Goal: Task Accomplishment & Management: Complete application form

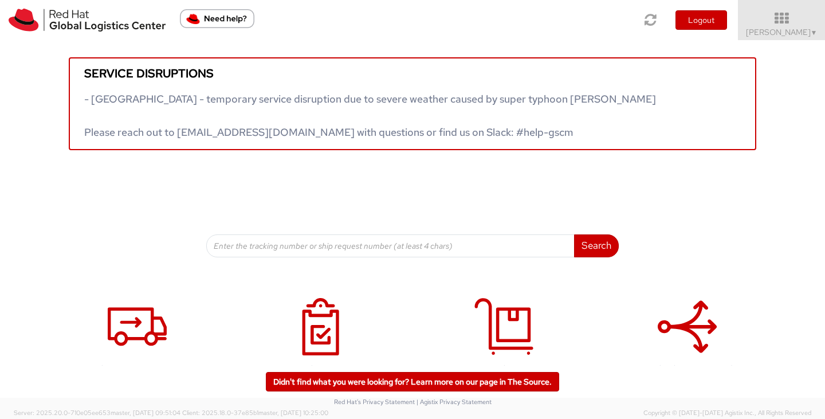
scroll to position [32, 0]
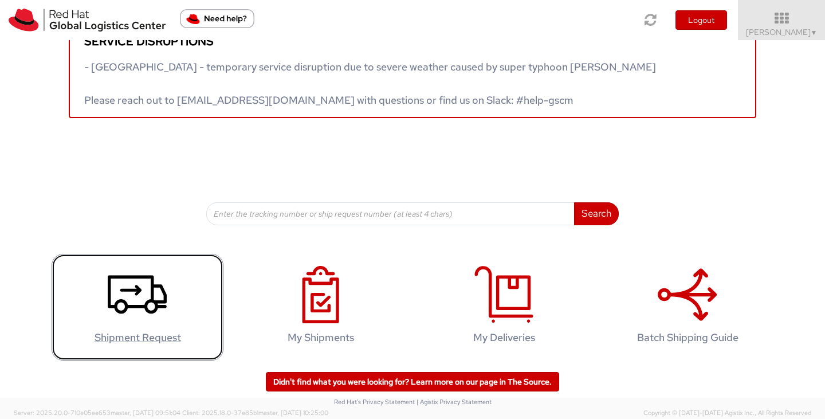
click at [143, 286] on icon at bounding box center [137, 294] width 59 height 57
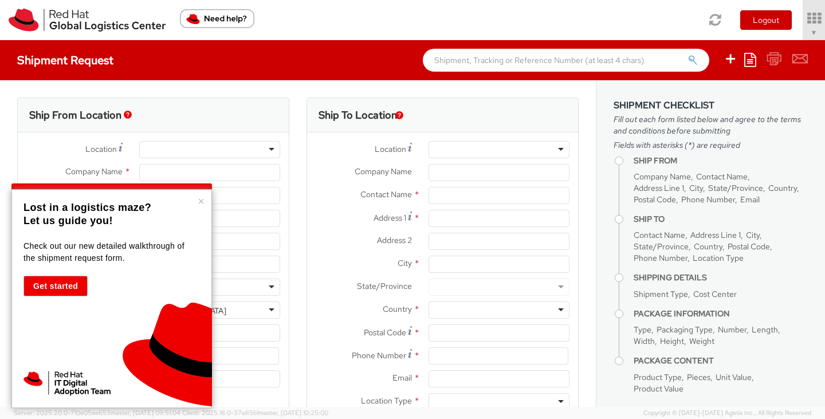
select select "721"
select select
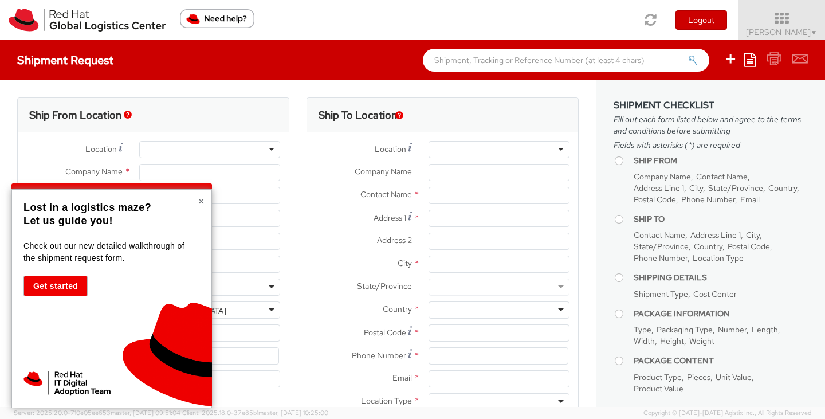
click at [203, 198] on button "×" at bounding box center [201, 200] width 7 height 11
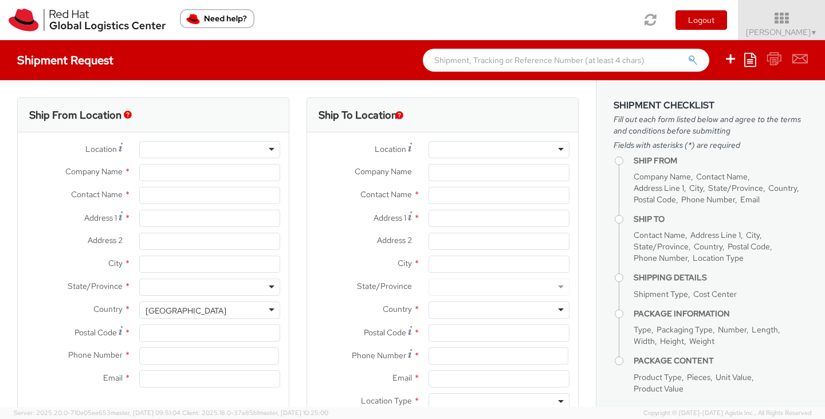
click at [202, 148] on div at bounding box center [209, 149] width 141 height 17
type input "re"
type input "Red Hat, Inc."
type input "[PERSON_NAME]"
type input "[STREET_ADDRESS]"
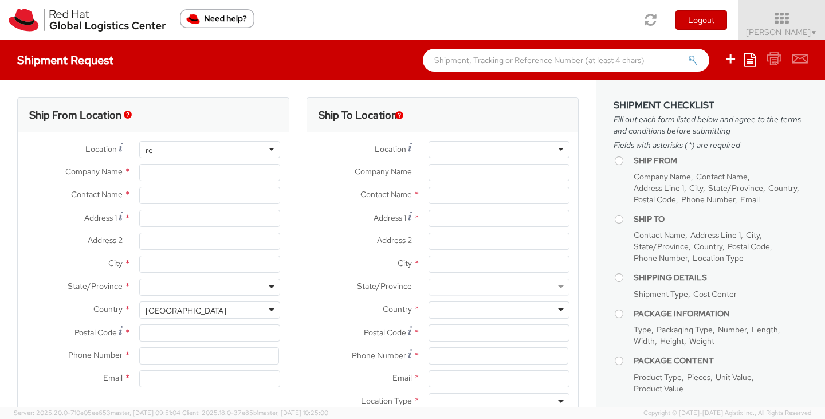
type input "RALEIGH"
type input "27601"
type input "19198908610"
type input "[EMAIL_ADDRESS][DOMAIN_NAME]"
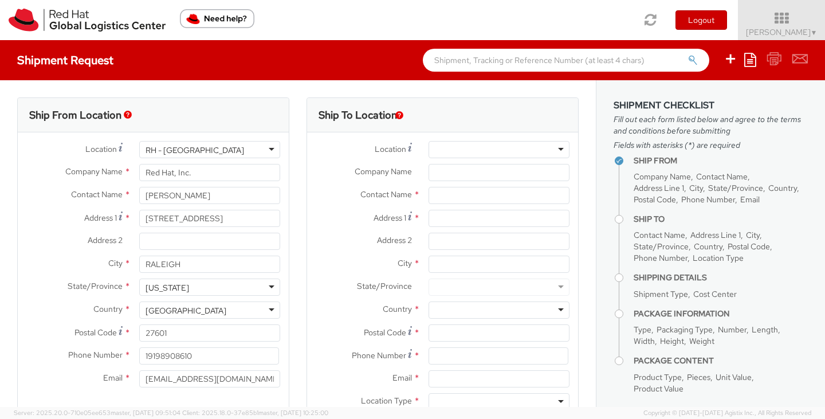
scroll to position [1492, 0]
click at [202, 148] on div "RH - [GEOGRAPHIC_DATA]" at bounding box center [209, 149] width 141 height 17
click at [50, 168] on label "Company Name *" at bounding box center [74, 171] width 113 height 15
click at [139, 168] on input "Red Hat, Inc." at bounding box center [209, 172] width 141 height 17
click at [451, 147] on div at bounding box center [498, 149] width 141 height 17
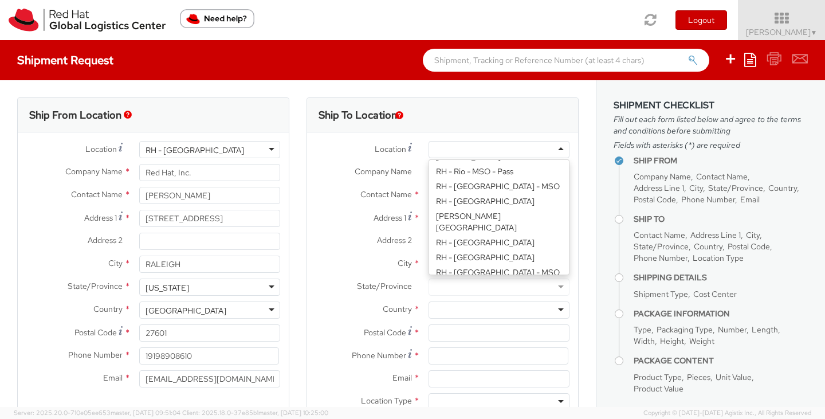
scroll to position [1875, 0]
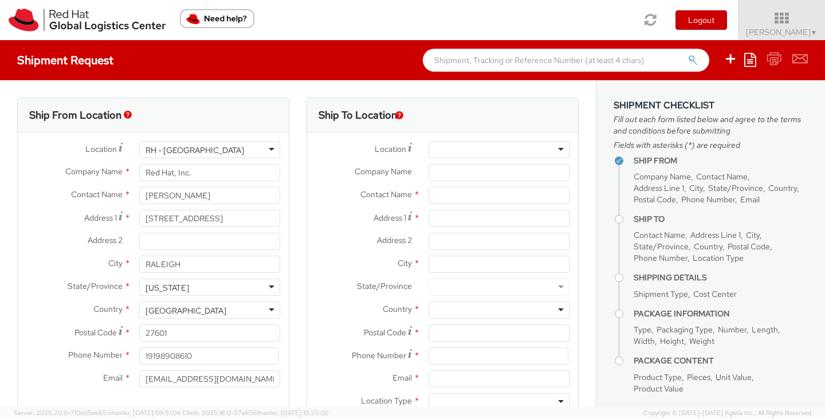
click at [378, 207] on div "Contact Name *" at bounding box center [442, 198] width 271 height 23
click at [441, 194] on input "text" at bounding box center [498, 195] width 141 height 17
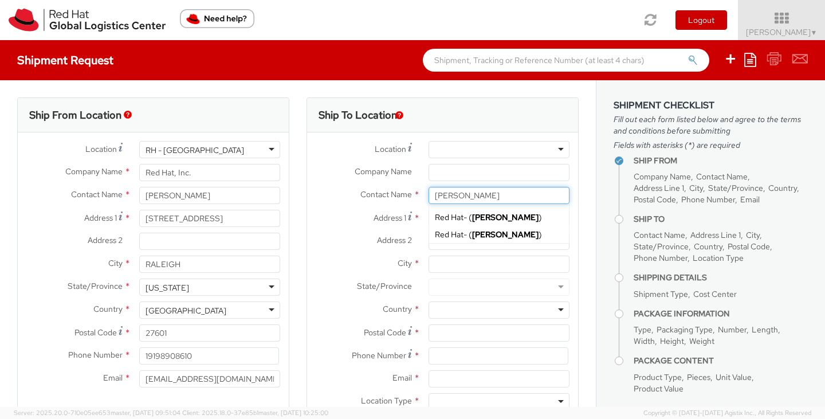
click at [496, 196] on input "[PERSON_NAME]" at bounding box center [498, 195] width 141 height 17
type input "[PERSON_NAME]"
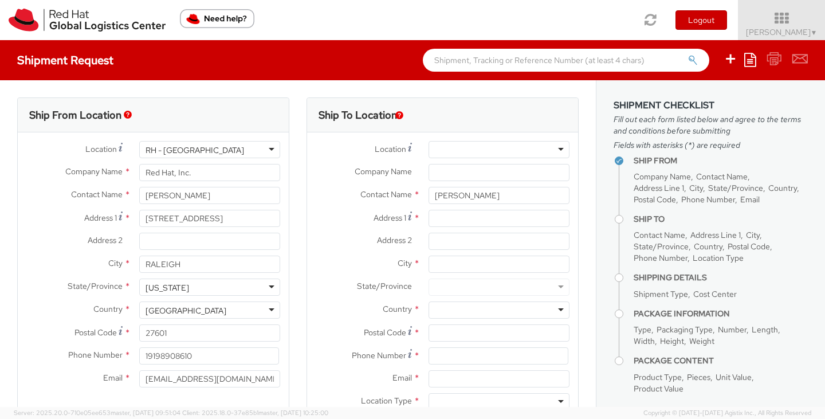
click at [396, 204] on div "Contact Name * [PERSON_NAME] [PERSON_NAME] Red Hat - ( [PERSON_NAME] ) Red Hat …" at bounding box center [442, 198] width 271 height 23
click at [441, 218] on input "Address 1 *" at bounding box center [498, 218] width 141 height 17
type input "[STREET_ADDRESS]"
type input "Wexford"
click at [460, 282] on div at bounding box center [498, 286] width 141 height 17
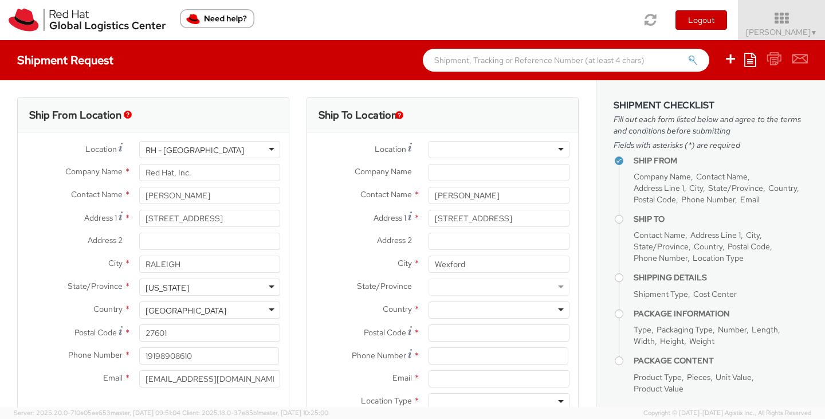
click at [460, 285] on div at bounding box center [498, 286] width 141 height 17
click at [549, 287] on div at bounding box center [498, 286] width 141 height 17
click at [502, 265] on input "Wexford" at bounding box center [498, 263] width 141 height 17
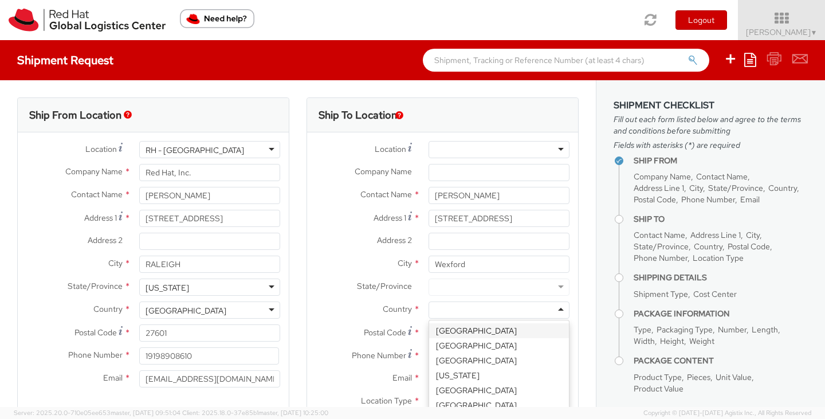
click at [473, 311] on div at bounding box center [498, 309] width 141 height 17
type input "unit"
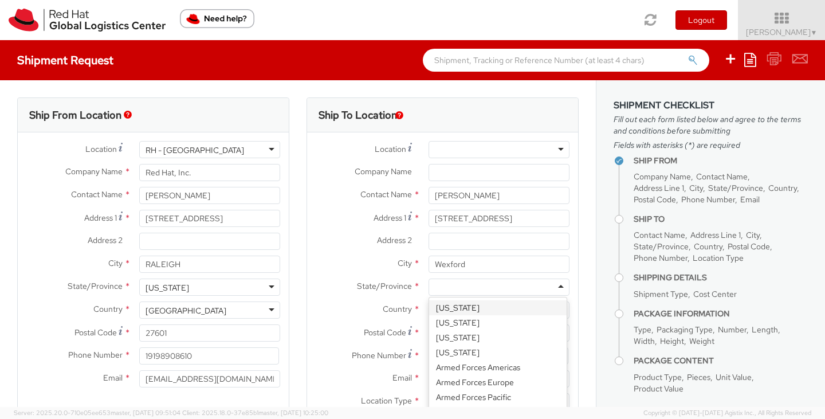
click at [456, 286] on div at bounding box center [498, 286] width 141 height 17
type input "pen"
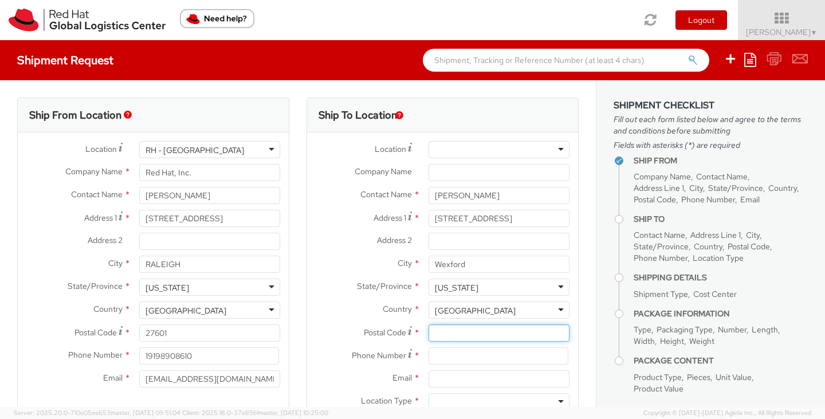
click at [432, 336] on input "Postal Code *" at bounding box center [498, 332] width 141 height 17
type input "15090"
click at [447, 351] on input at bounding box center [498, 355] width 140 height 17
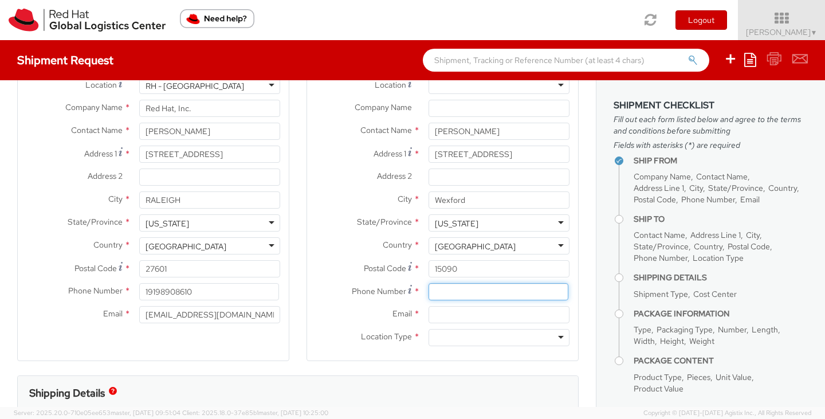
scroll to position [65, 0]
type input "4049134527"
click at [473, 311] on input "Email *" at bounding box center [498, 313] width 141 height 17
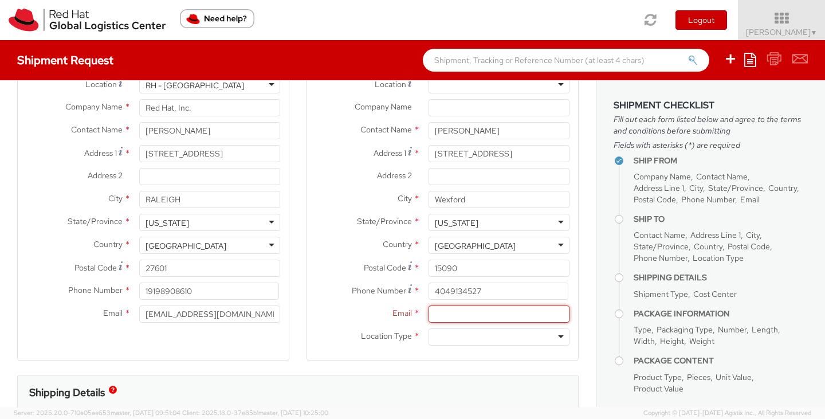
paste input "[EMAIL_ADDRESS][DOMAIN_NAME]"
type input "[EMAIL_ADDRESS][DOMAIN_NAME]"
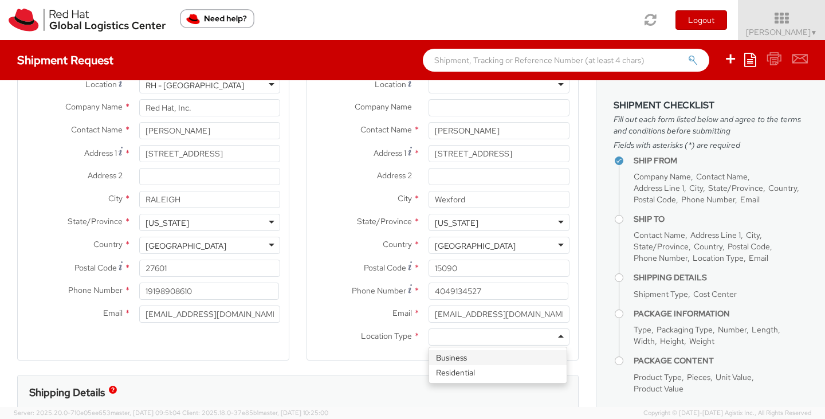
click at [460, 332] on div at bounding box center [498, 336] width 141 height 17
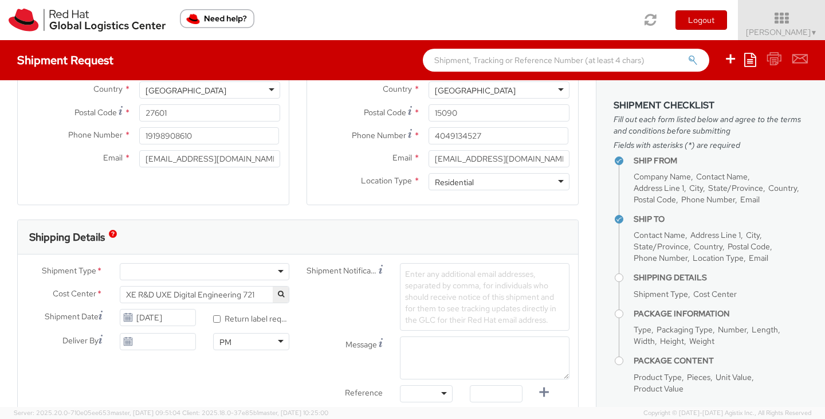
scroll to position [221, 0]
click at [274, 271] on div at bounding box center [204, 270] width 169 height 17
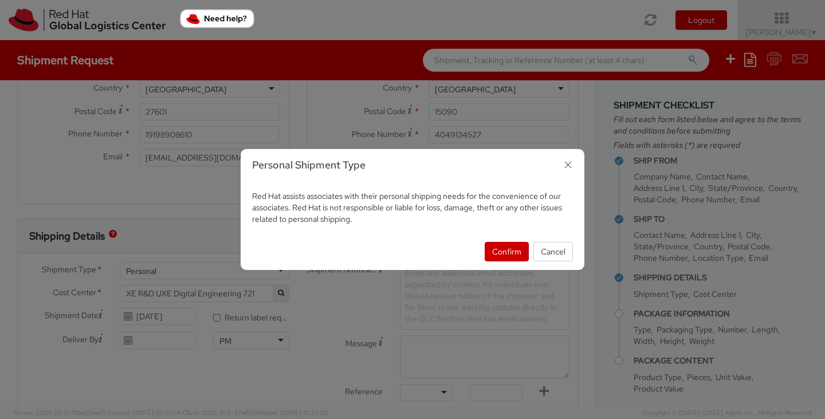
select select "900"
click at [510, 253] on button "Confirm" at bounding box center [506, 251] width 44 height 19
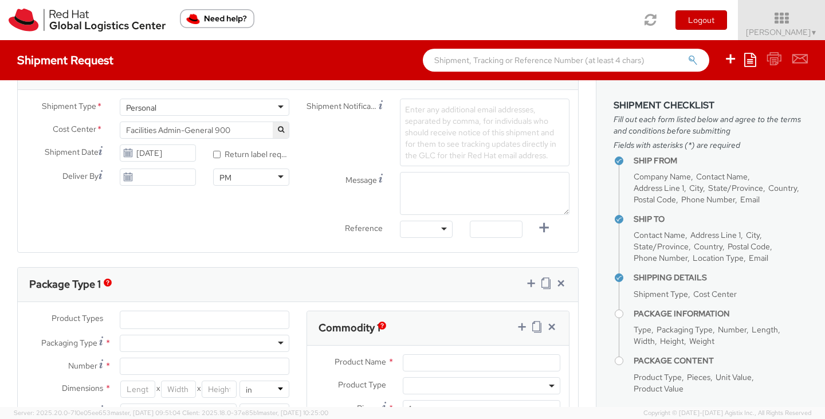
scroll to position [490, 0]
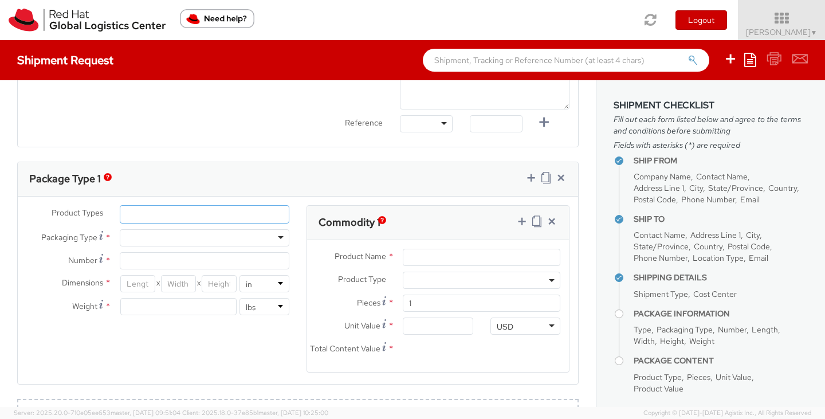
click at [175, 207] on ul at bounding box center [204, 214] width 168 height 17
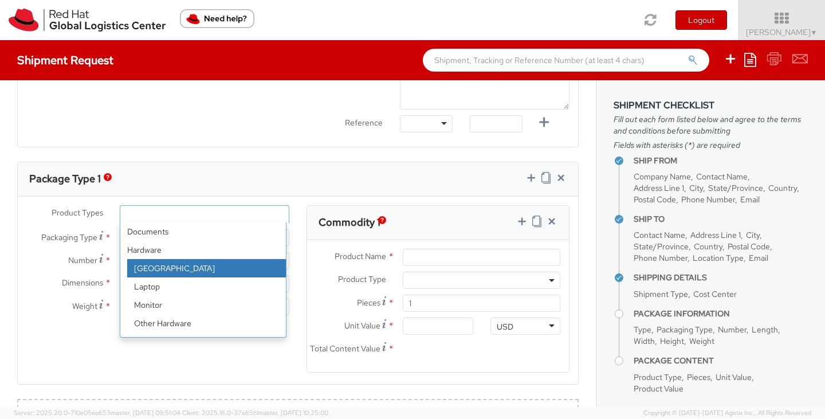
scroll to position [50, 0]
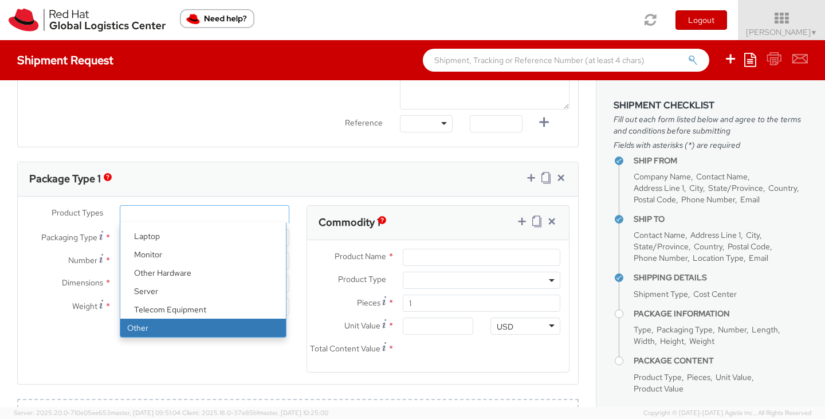
select select "OTHER"
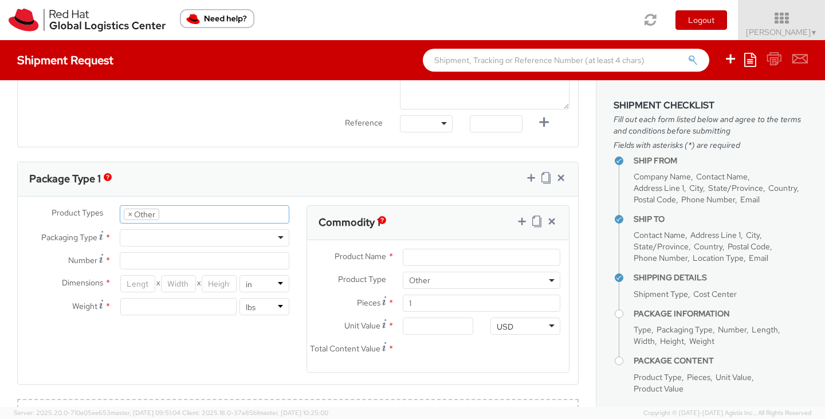
scroll to position [87, 0]
click at [186, 234] on div at bounding box center [204, 237] width 169 height 17
click at [165, 258] on input "Number *" at bounding box center [204, 260] width 169 height 17
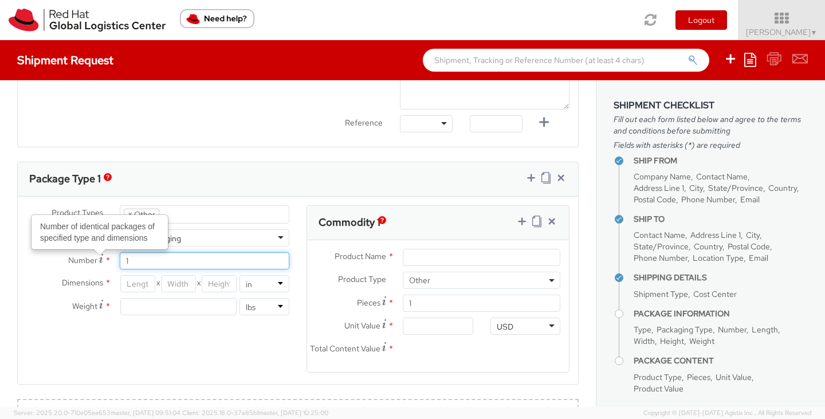
type input "1"
click at [66, 316] on div "Dimensions * X X in cm Weight * lbs kgs" at bounding box center [158, 298] width 280 height 46
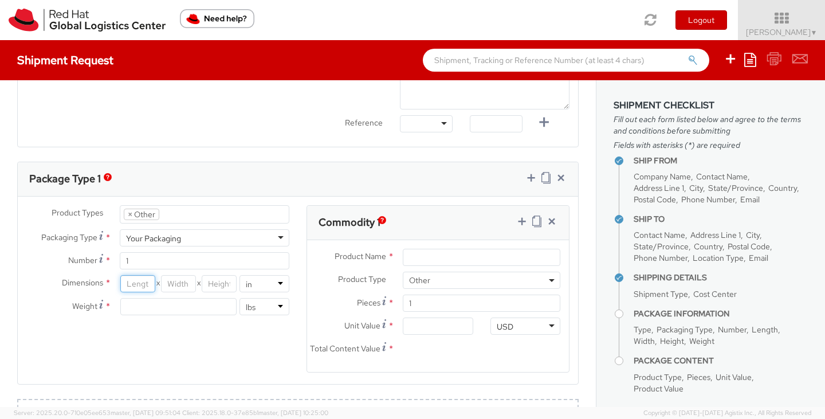
click at [130, 285] on input "number" at bounding box center [137, 283] width 35 height 17
type input "13"
click at [171, 280] on input "number" at bounding box center [178, 283] width 35 height 17
type input "11"
click at [223, 279] on input "number" at bounding box center [219, 283] width 35 height 17
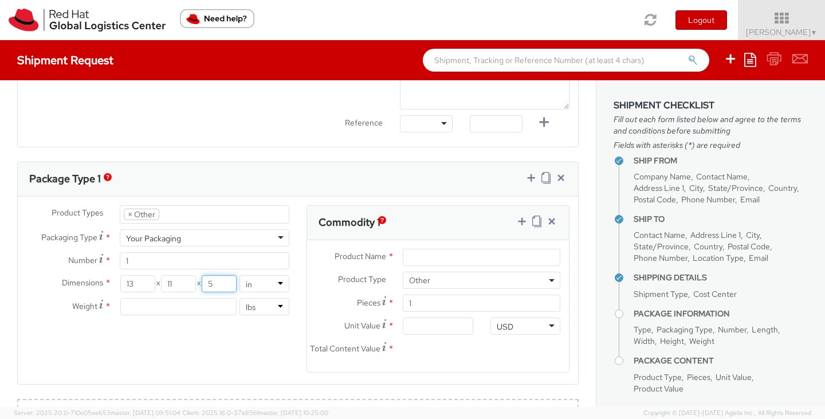
type input "5"
click at [194, 311] on input "number" at bounding box center [178, 306] width 116 height 17
type input "1.3"
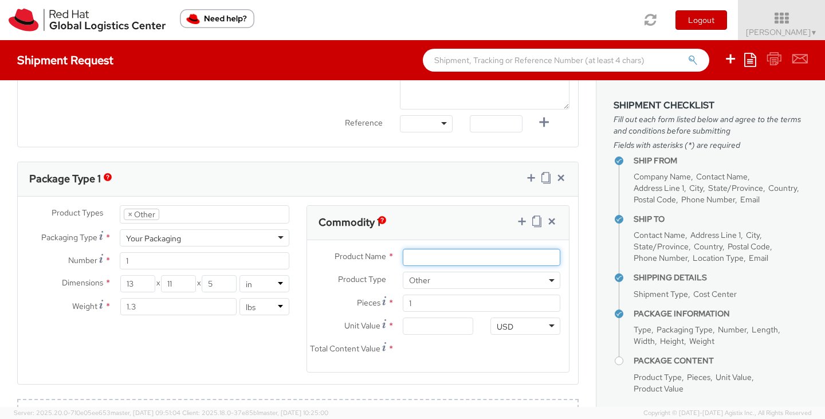
click at [431, 252] on input "Product Name *" at bounding box center [481, 257] width 157 height 17
type input "Shirt"
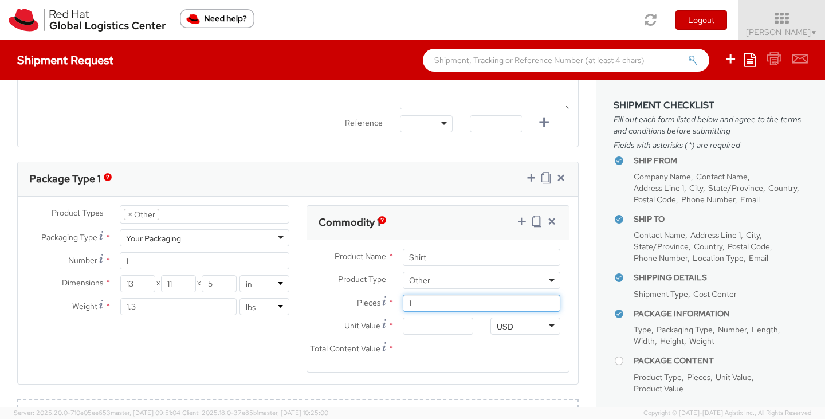
click at [435, 298] on input "1" at bounding box center [481, 302] width 157 height 17
click at [425, 327] on input "Unit Value *" at bounding box center [438, 325] width 70 height 17
type input "6.00"
type input "65.00"
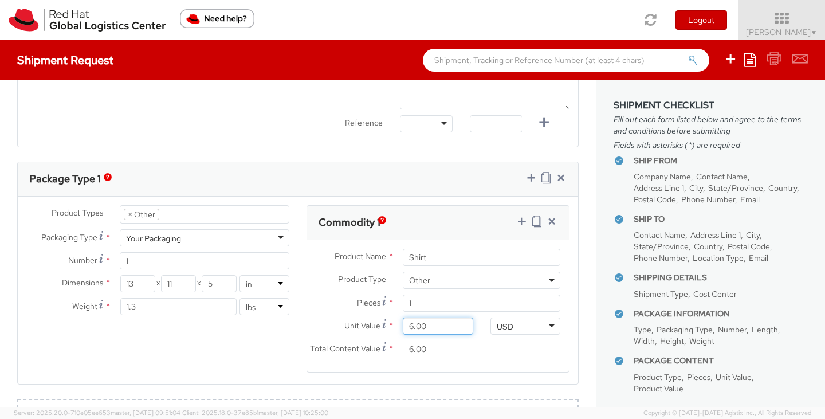
type input "65.00"
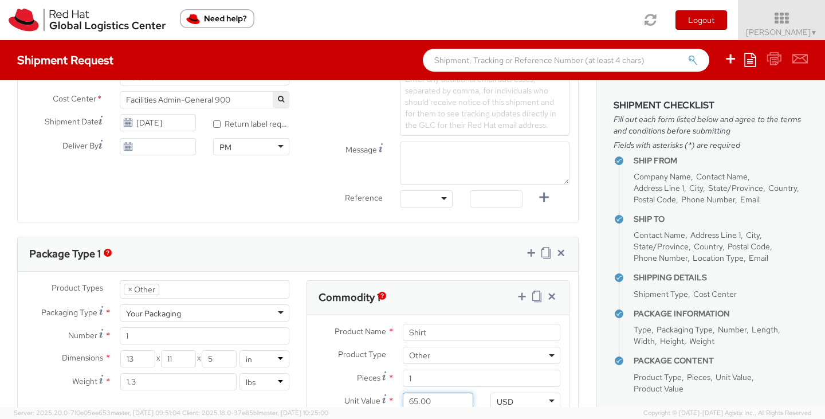
scroll to position [414, 0]
click at [266, 309] on div "Your Packaging" at bounding box center [204, 313] width 169 height 17
type input "9.5"
type input "12.5"
type input "0.25"
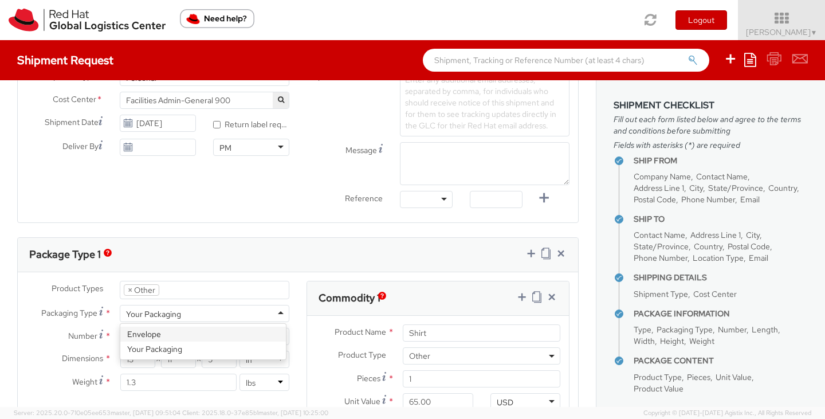
type input "1"
click at [240, 310] on div "Envelope" at bounding box center [204, 313] width 169 height 17
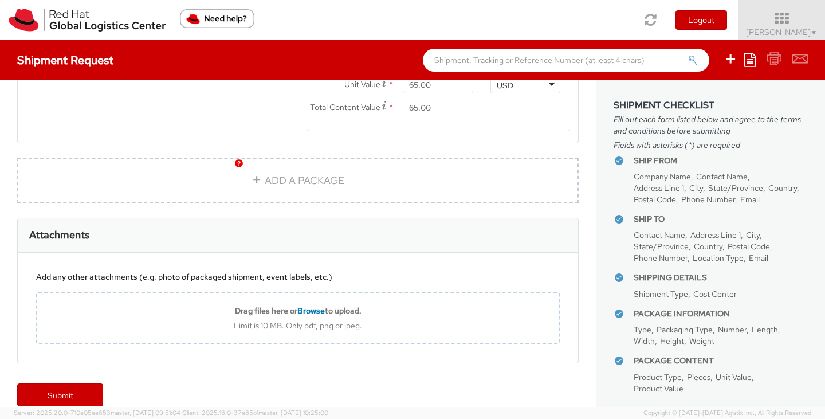
scroll to position [754, 0]
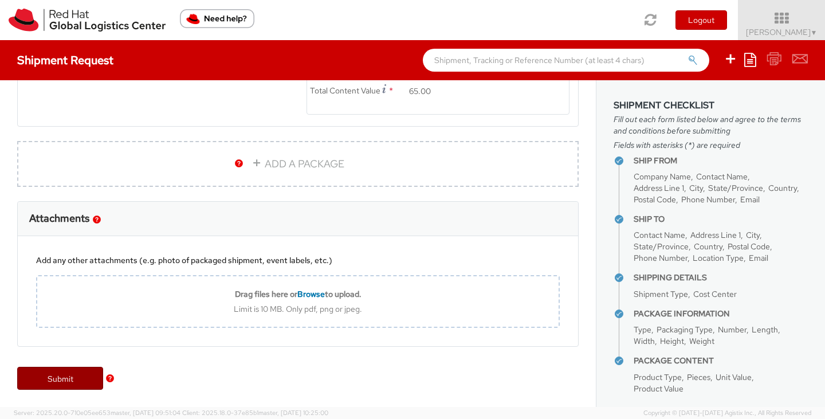
click at [66, 385] on link "Submit" at bounding box center [60, 377] width 86 height 23
type input "[PERSON_NAME]"
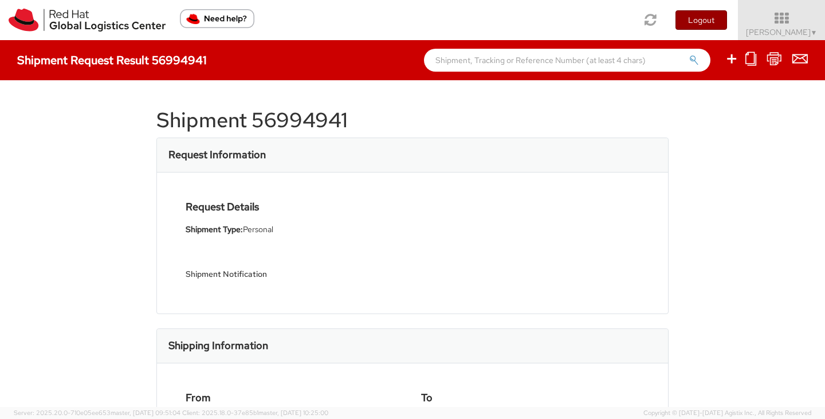
click at [727, 12] on button "Logout" at bounding box center [701, 19] width 52 height 19
